Goal: Task Accomplishment & Management: Manage account settings

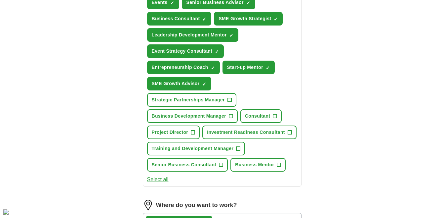
scroll to position [270, 0]
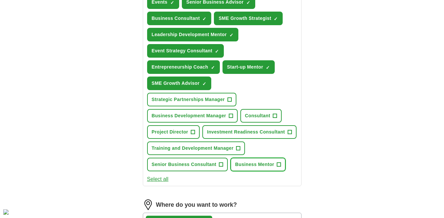
click at [282, 165] on button "Business Mentor +" at bounding box center [257, 164] width 55 height 14
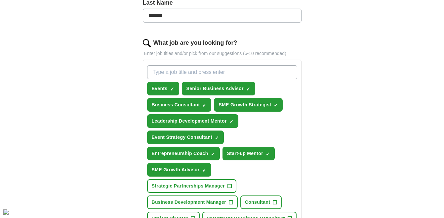
scroll to position [184, 0]
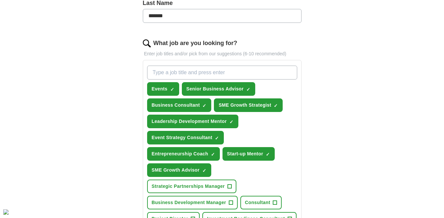
click at [237, 76] on input "What job are you looking for?" at bounding box center [222, 72] width 150 height 14
type input "events organiser"
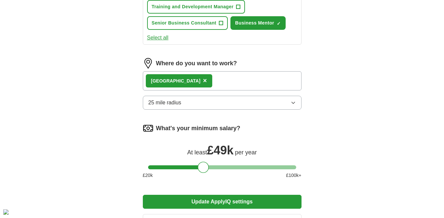
scroll to position [428, 0]
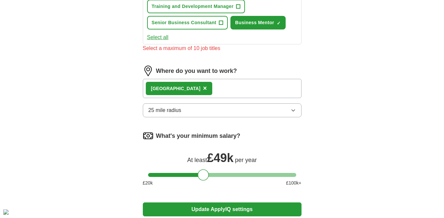
click at [295, 104] on button "25 mile radius" at bounding box center [222, 110] width 159 height 14
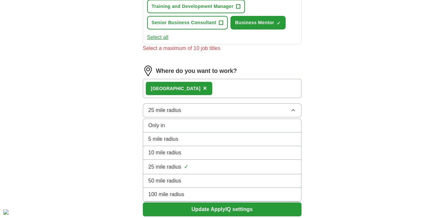
click at [265, 158] on li "10 mile radius" at bounding box center [222, 153] width 158 height 14
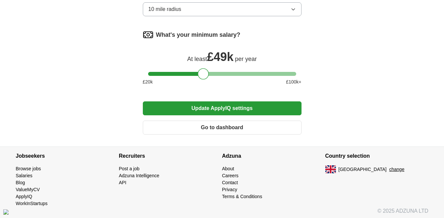
scroll to position [531, 0]
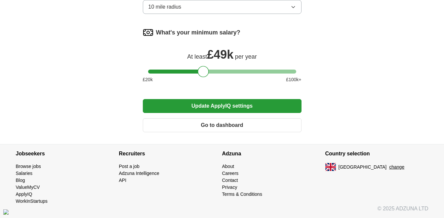
click at [252, 106] on button "Update ApplyIQ settings" at bounding box center [222, 106] width 159 height 14
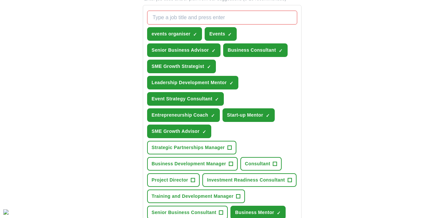
scroll to position [238, 0]
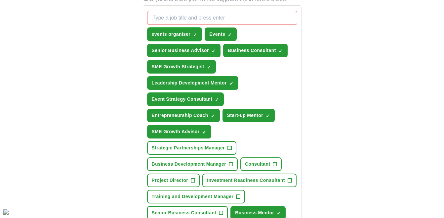
click at [0, 0] on span "×" at bounding box center [0, 0] width 0 height 0
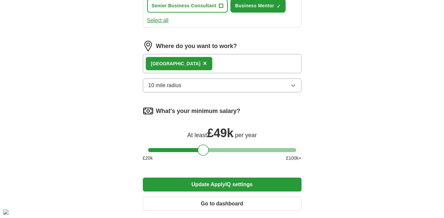
scroll to position [523, 0]
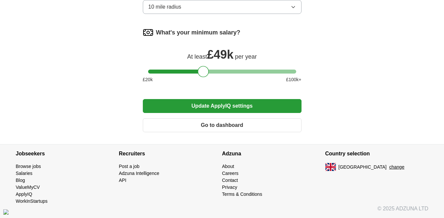
click at [241, 105] on button "Update ApplyIQ settings" at bounding box center [222, 106] width 159 height 14
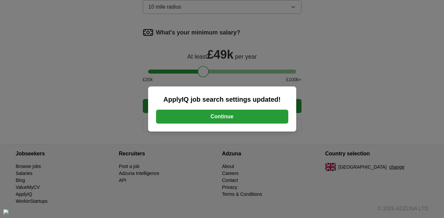
click at [231, 120] on button "Continue" at bounding box center [222, 116] width 132 height 14
